Goal: Task Accomplishment & Management: Use online tool/utility

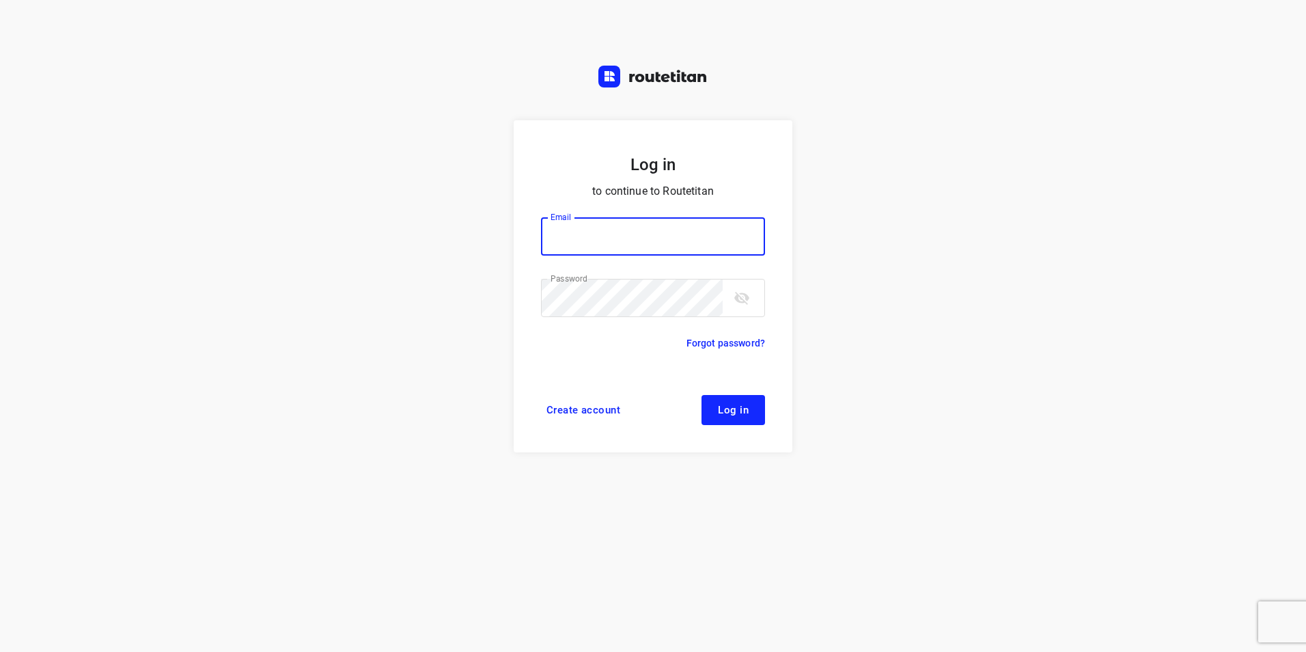
type input "[EMAIL_ADDRESS][DOMAIN_NAME]"
click at [747, 409] on span "Log in" at bounding box center [733, 409] width 31 height 11
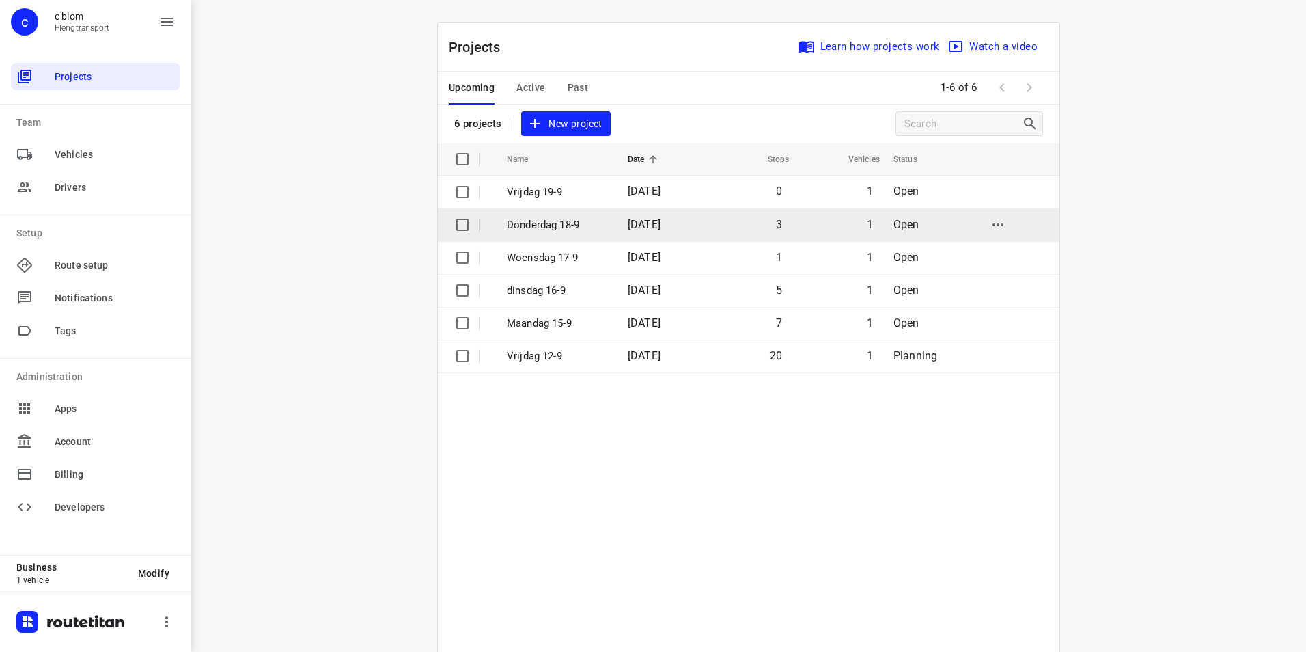
click at [609, 228] on td "Donderdag 18-9" at bounding box center [555, 224] width 124 height 33
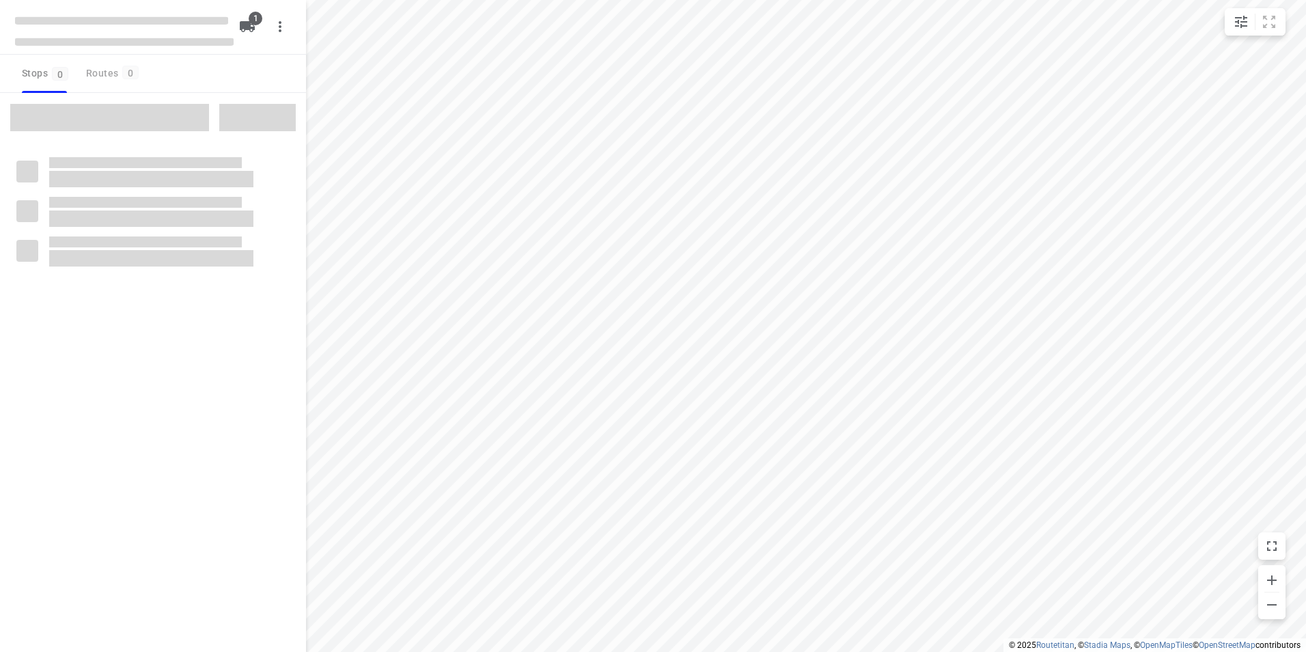
type input "distance"
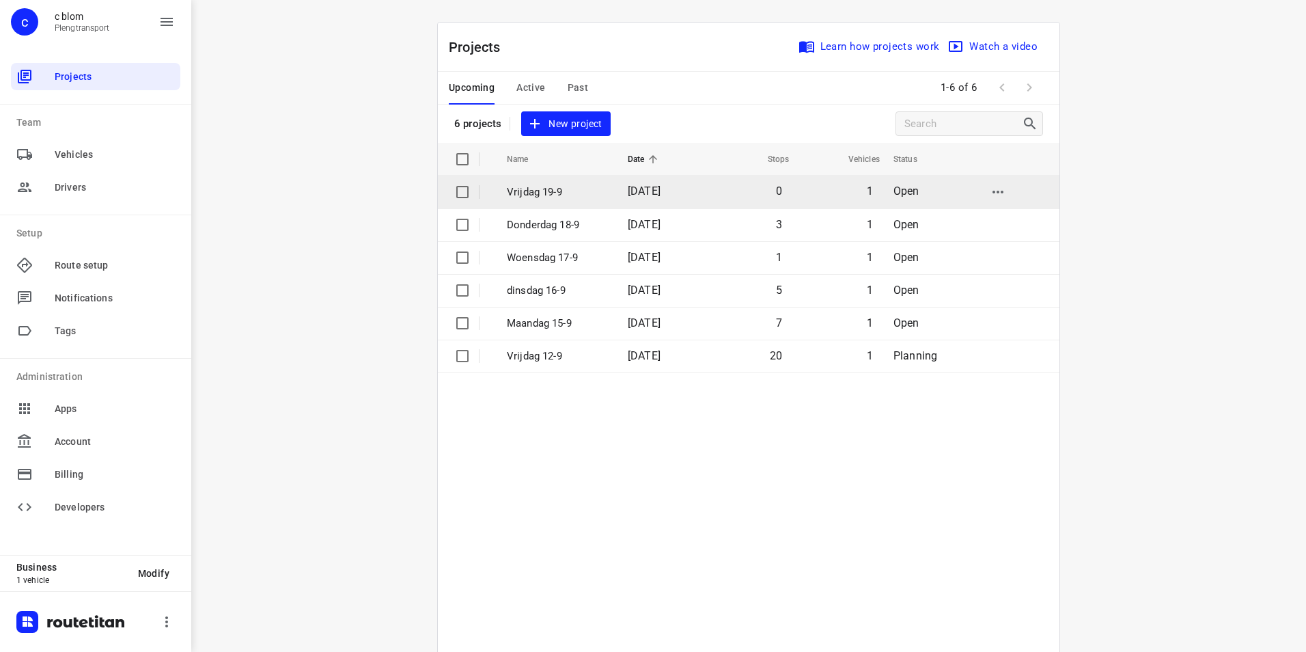
click at [656, 191] on span "19 Sep 2025" at bounding box center [644, 190] width 33 height 13
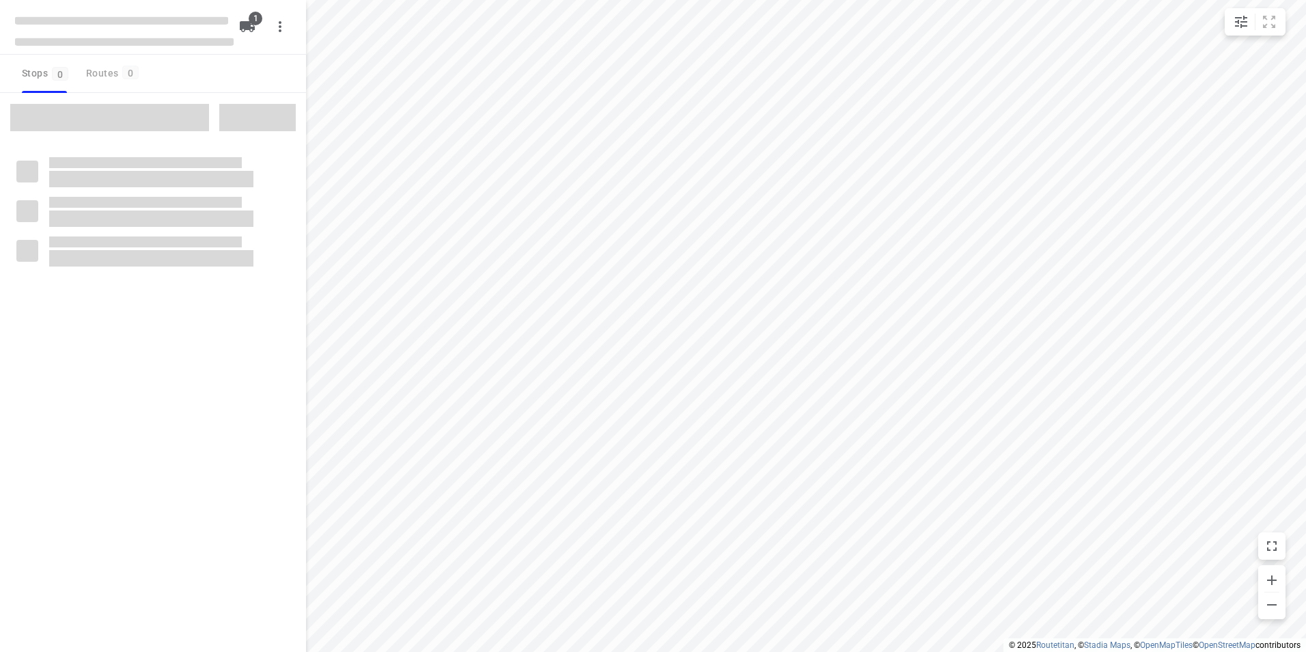
type input "distance"
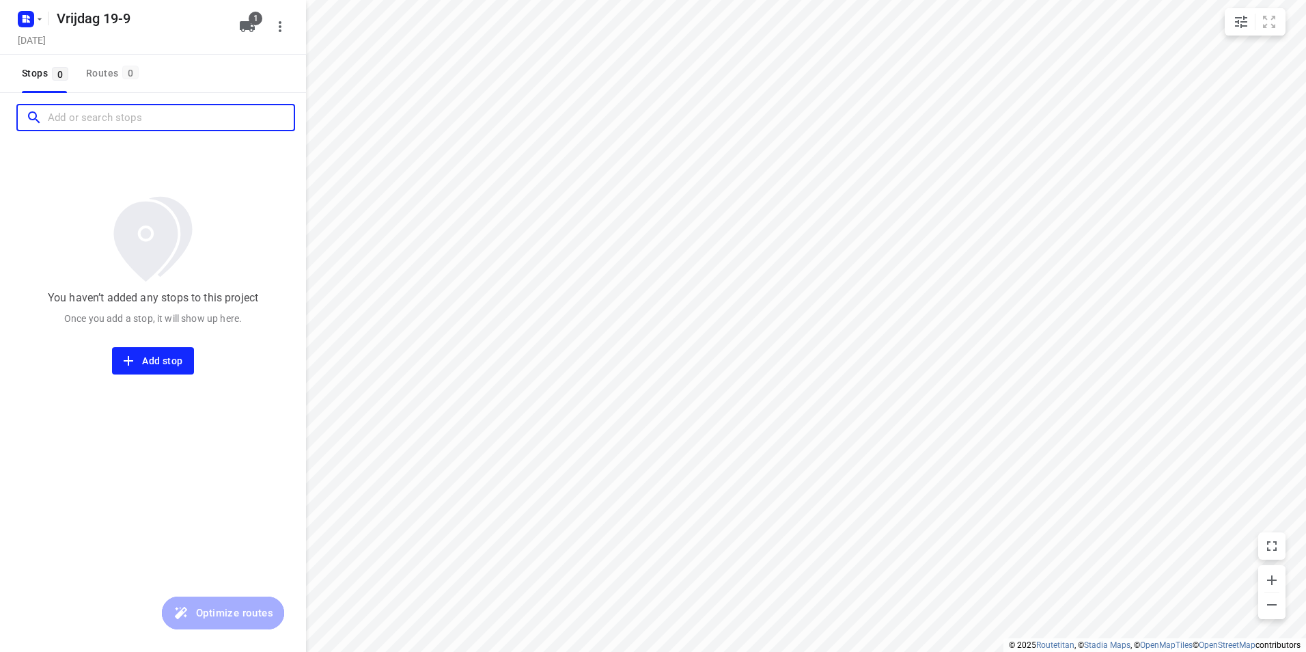
click at [114, 125] on input "Add or search stops" at bounding box center [171, 117] width 246 height 21
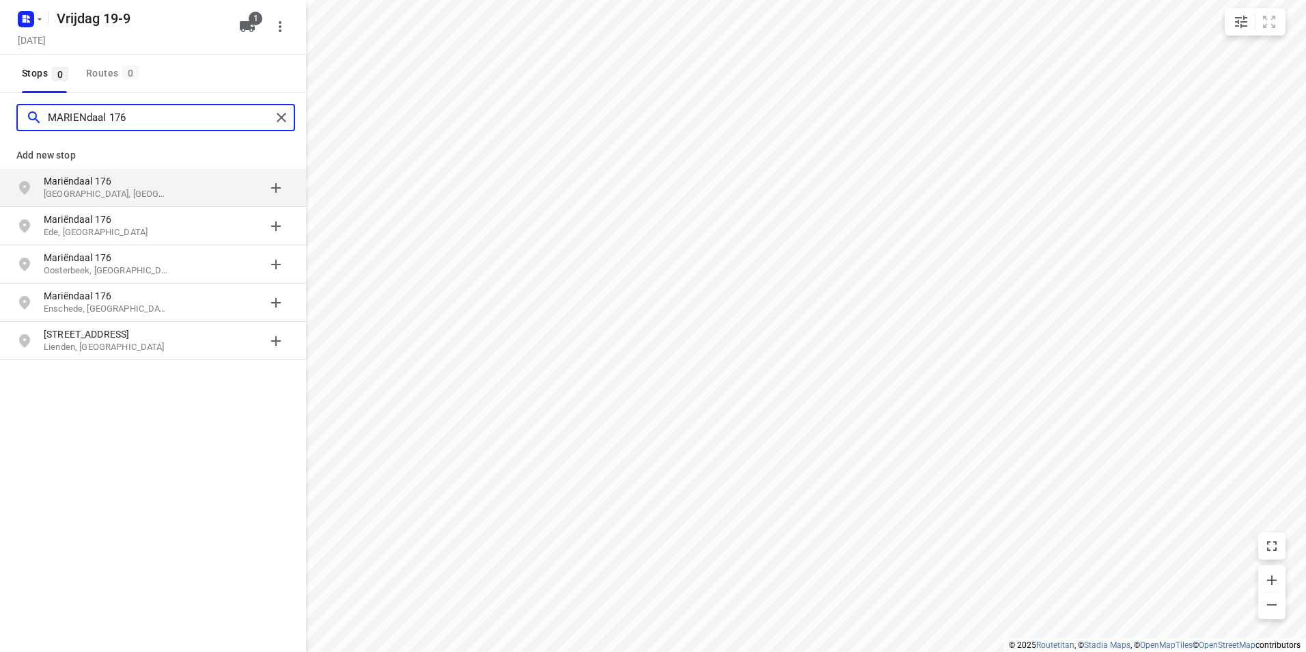
type input "MARIENdaal 176"
click at [149, 195] on p "Amsterdam, Nederland" at bounding box center [107, 194] width 126 height 13
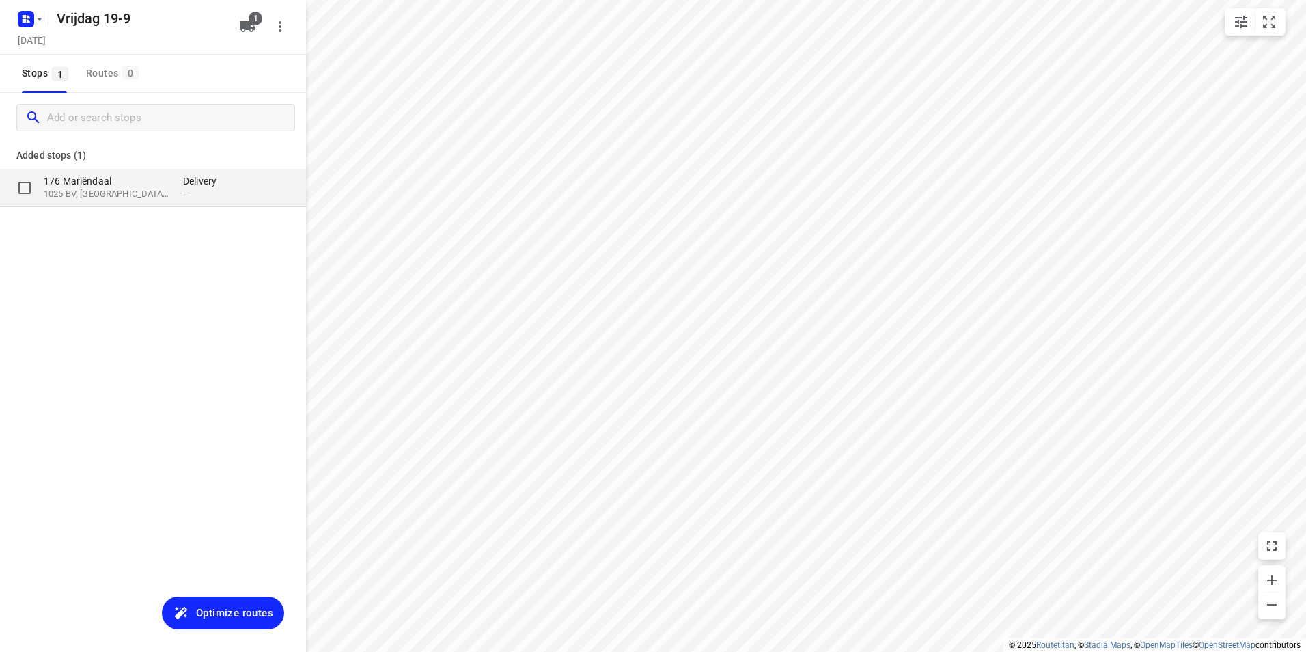
click at [149, 193] on p "1025 BV, Amsterdam, NL" at bounding box center [107, 194] width 126 height 13
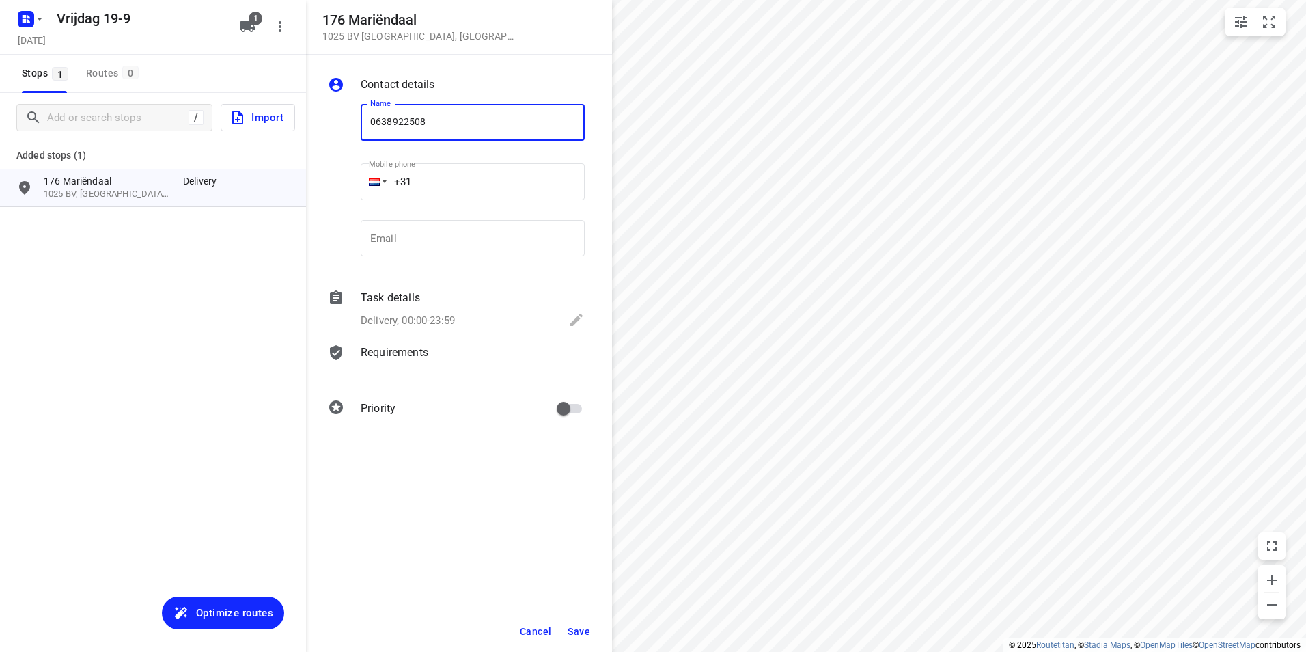
type input "0638922508"
click at [589, 633] on span "Save" at bounding box center [579, 631] width 23 height 11
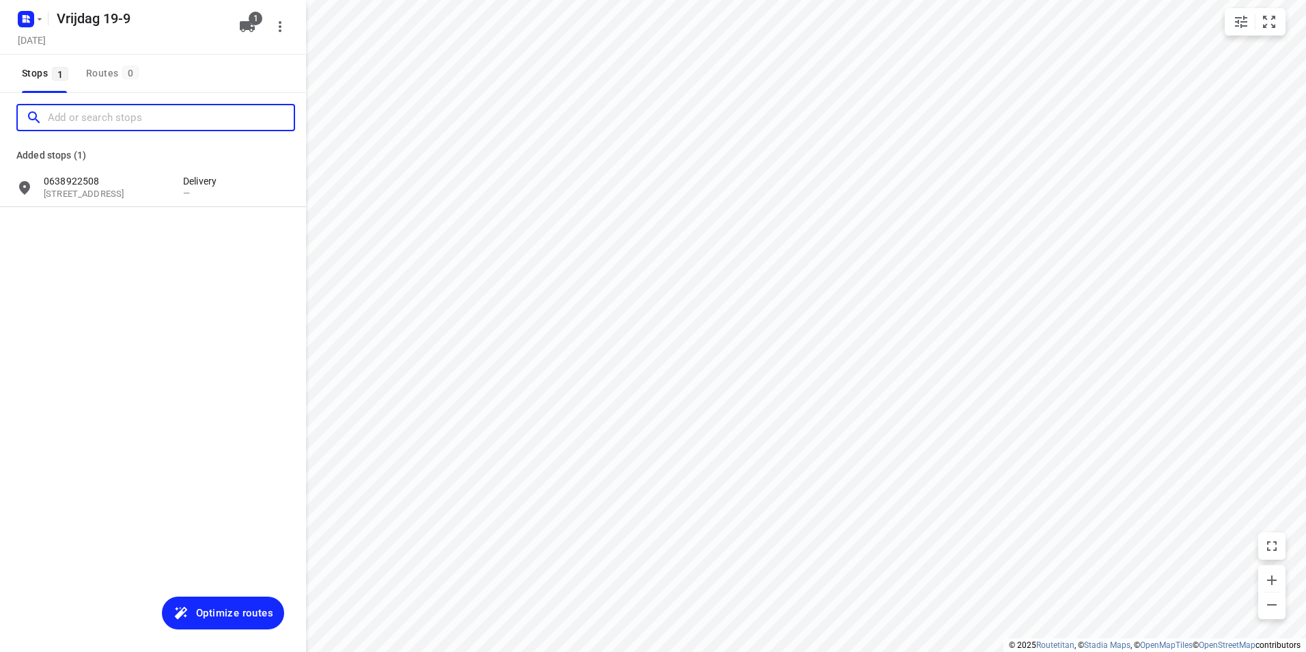
click at [111, 118] on input "Add or search stops" at bounding box center [171, 117] width 246 height 21
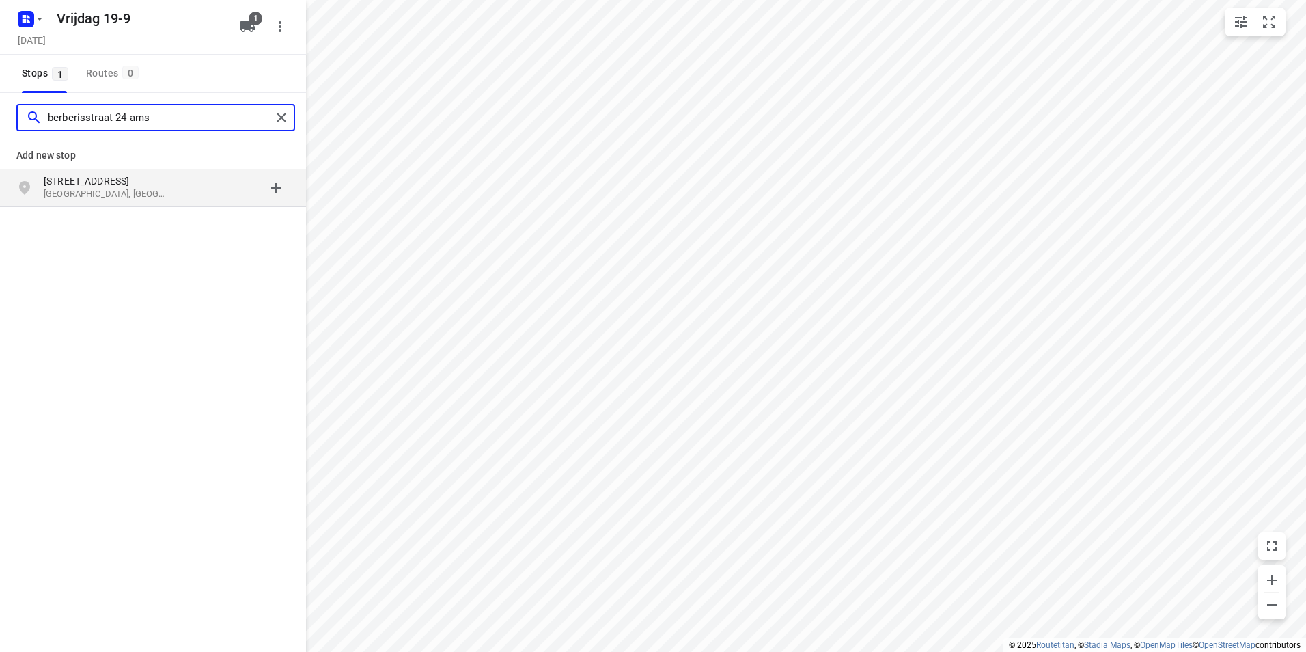
type input "berberisstraat 24 ams"
click at [139, 184] on p "Berberisstraat 24" at bounding box center [107, 181] width 126 height 14
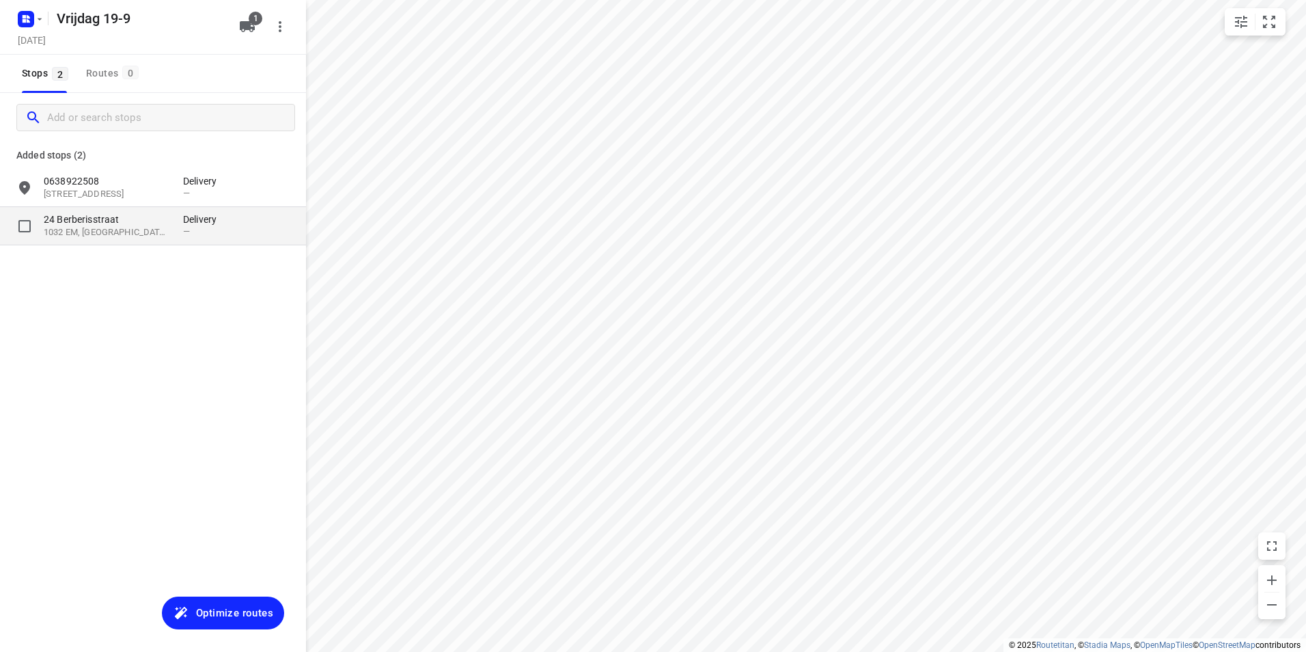
click at [131, 217] on p "24 Berberisstraat" at bounding box center [107, 219] width 126 height 14
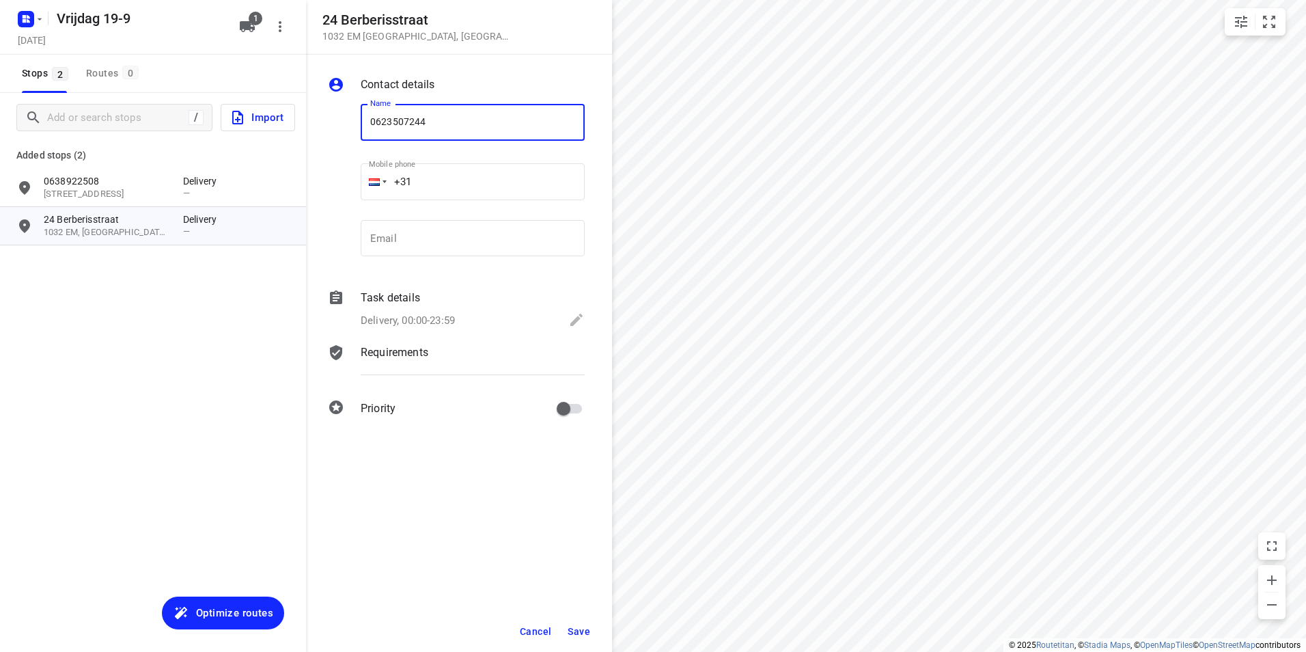
type input "0623507244"
click at [584, 629] on span "Save" at bounding box center [579, 631] width 23 height 11
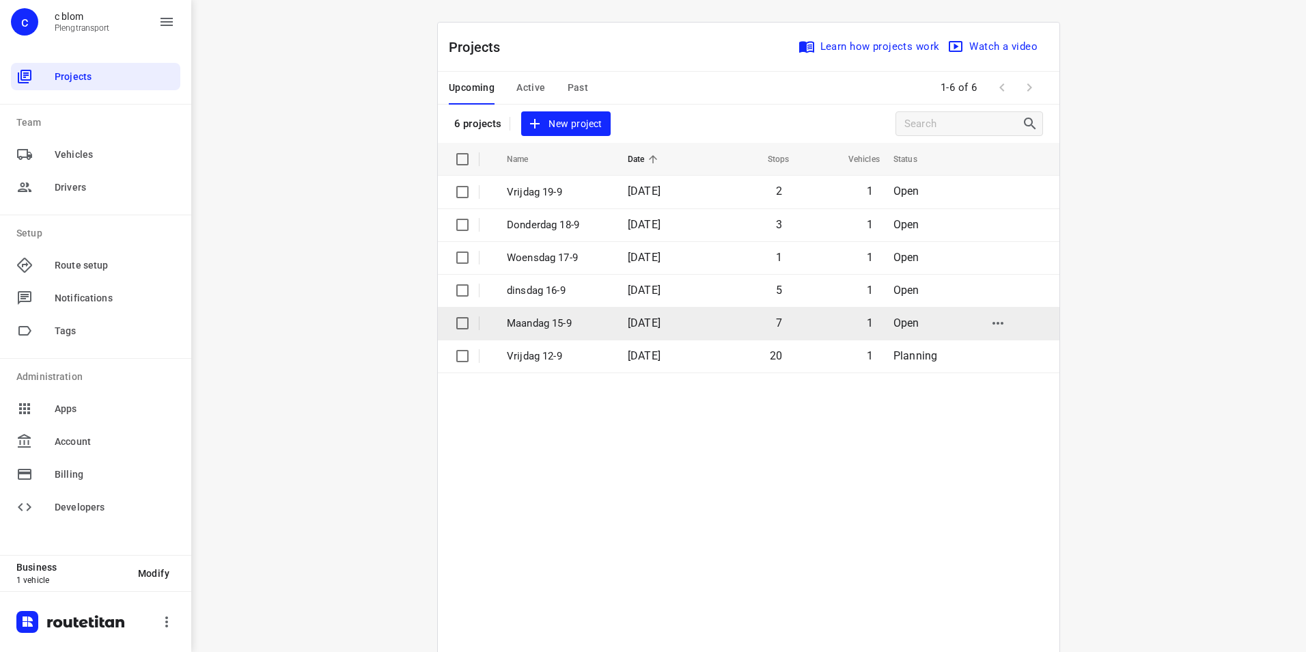
click at [599, 323] on p "Maandag 15-9" at bounding box center [557, 324] width 100 height 16
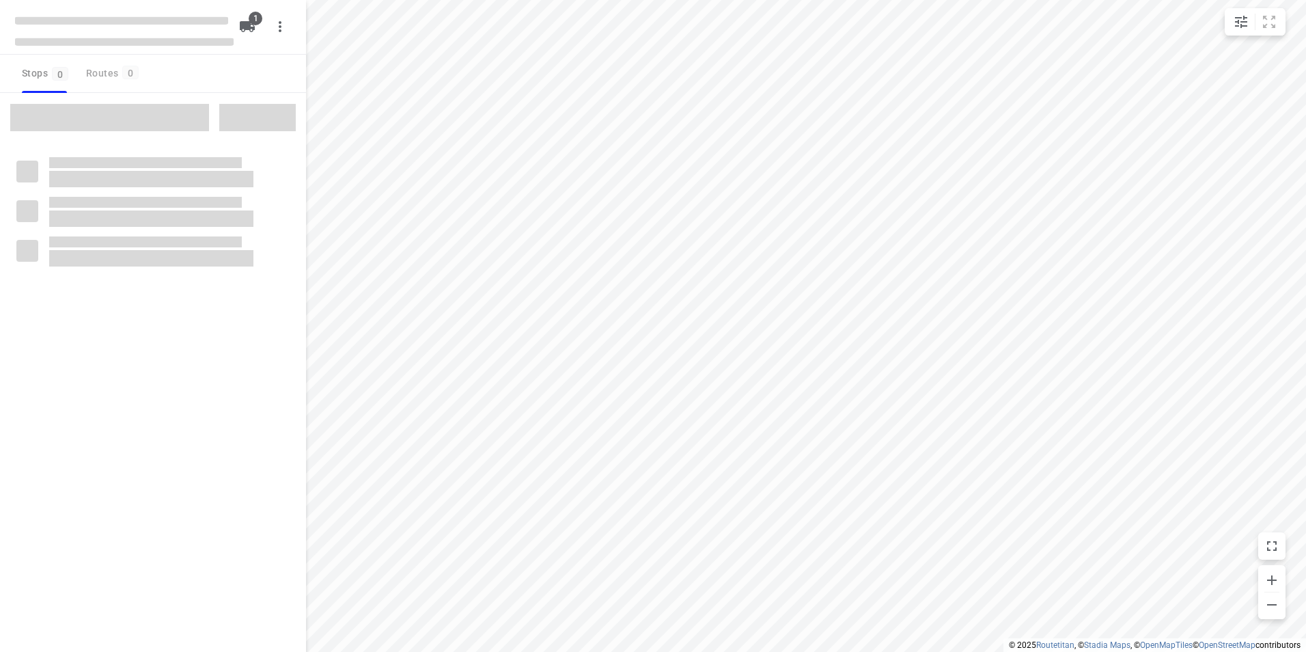
type input "distance"
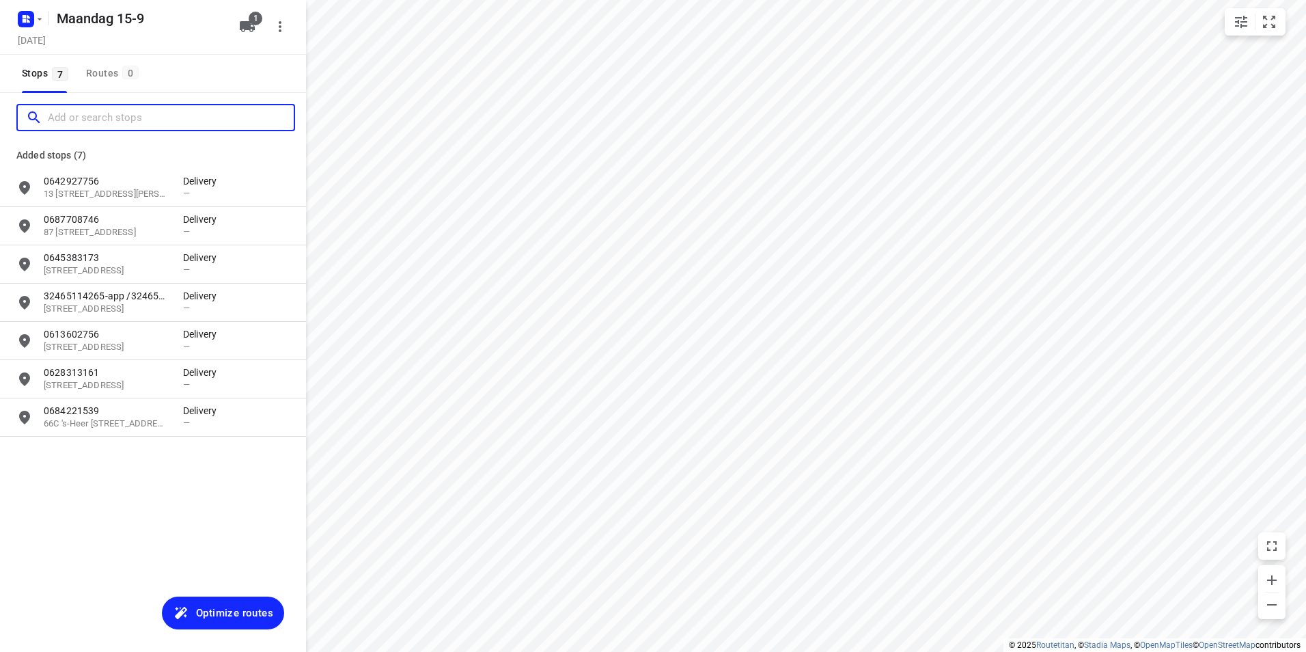
click at [100, 117] on input "Add or search stops" at bounding box center [171, 117] width 246 height 21
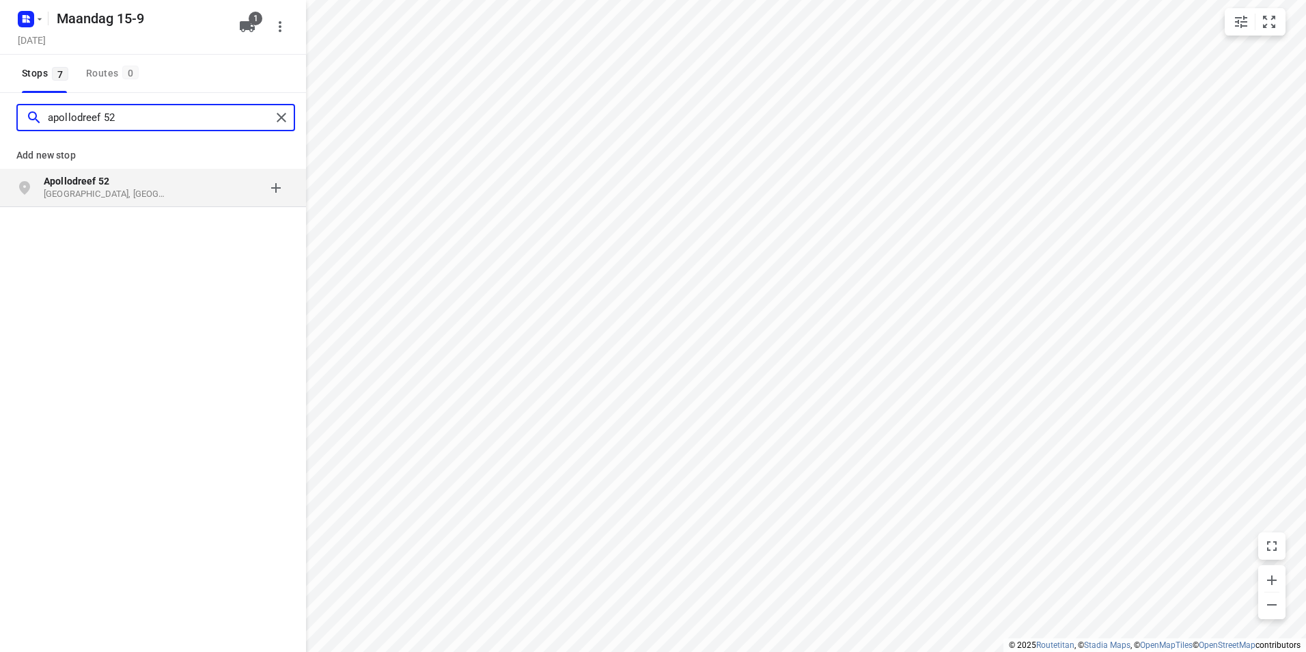
type input "apollodreef 52"
click at [70, 194] on p "Utrecht, Nederland" at bounding box center [107, 194] width 126 height 13
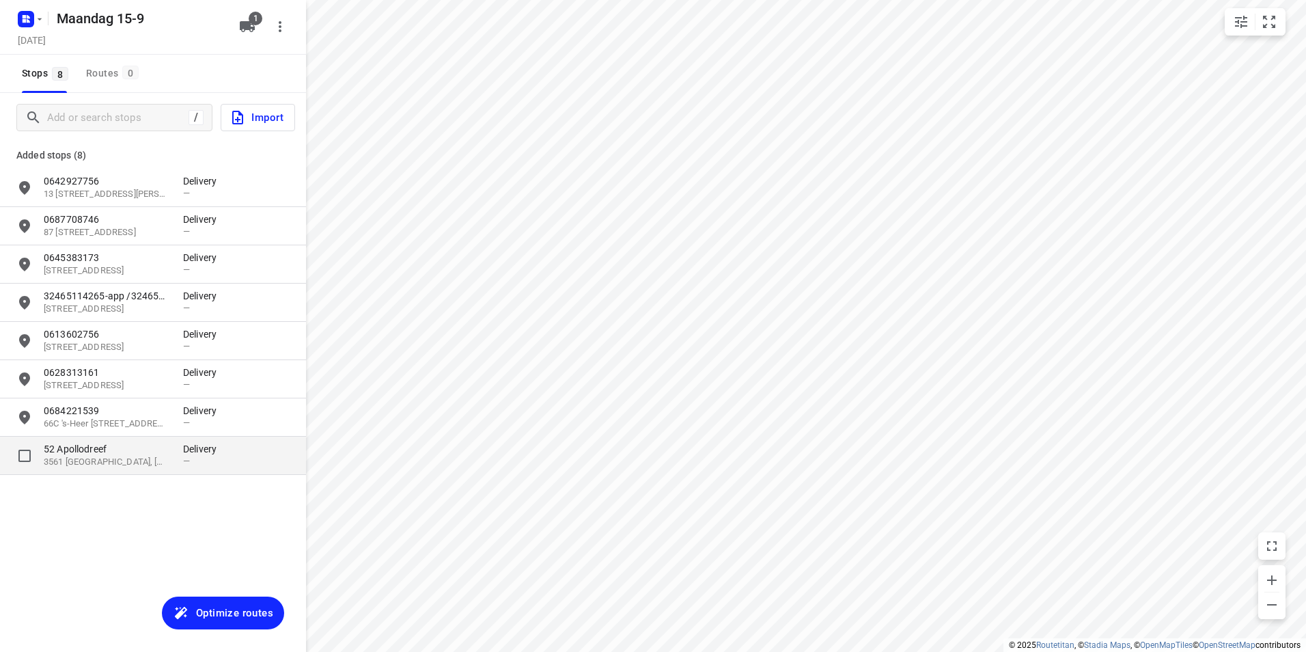
click at [123, 455] on p "52 Apollodreef" at bounding box center [107, 449] width 126 height 14
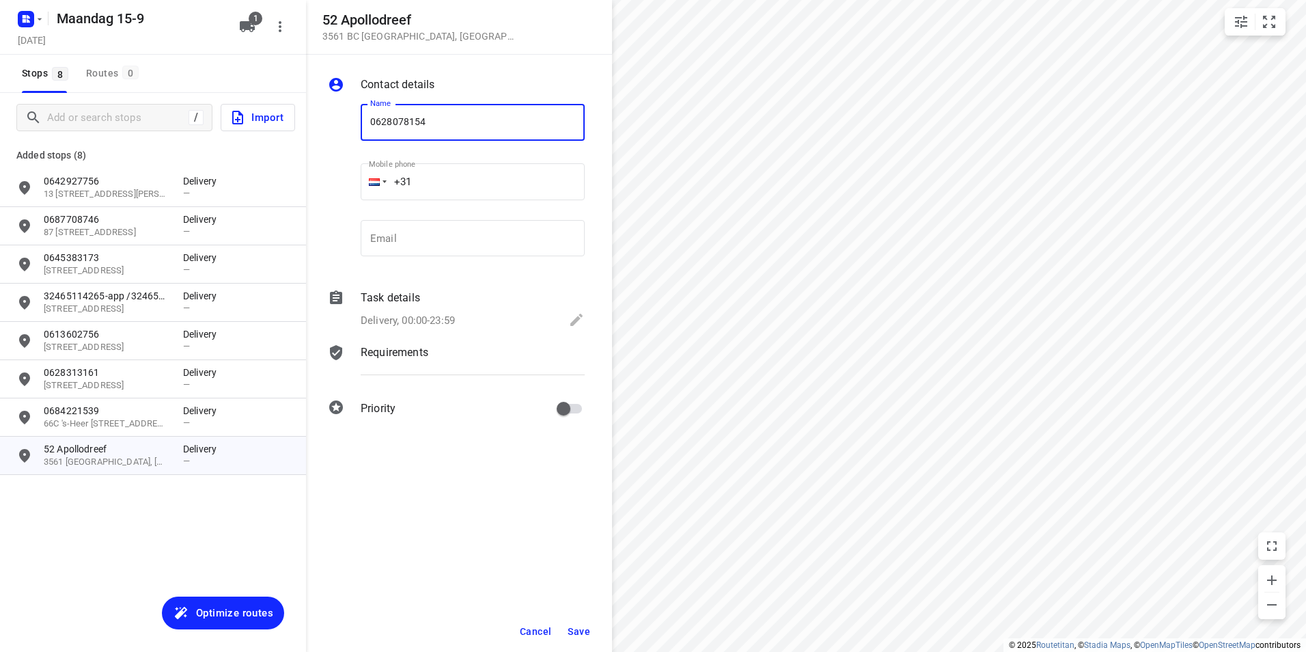
type input "0628078154"
click at [588, 631] on span "Save" at bounding box center [579, 631] width 23 height 11
